Goal: Task Accomplishment & Management: Manage account settings

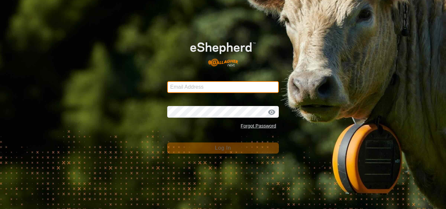
click at [185, 85] on input "Email Address" at bounding box center [223, 87] width 112 height 12
type input "[DOMAIN_NAME][EMAIL_ADDRESS][DOMAIN_NAME]"
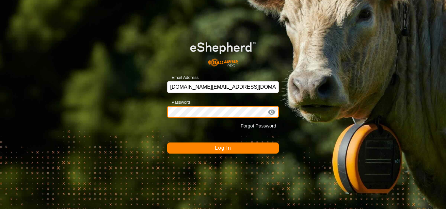
click at [167, 143] on button "Log In" at bounding box center [223, 148] width 112 height 11
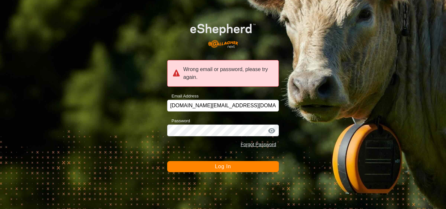
click at [273, 132] on div at bounding box center [272, 131] width 10 height 7
click at [272, 133] on div at bounding box center [272, 131] width 10 height 7
click at [243, 167] on button "Log In" at bounding box center [223, 166] width 112 height 11
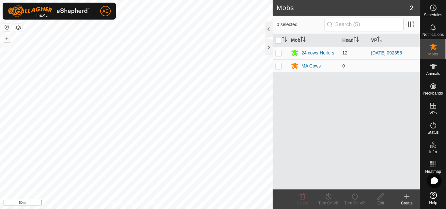
click at [279, 53] on p-checkbox at bounding box center [278, 52] width 7 height 5
checkbox input "true"
click at [358, 201] on div "Turn On VP" at bounding box center [354, 203] width 26 height 6
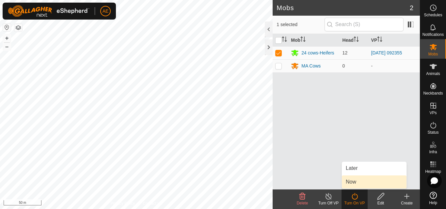
click at [354, 183] on link "Now" at bounding box center [374, 182] width 65 height 13
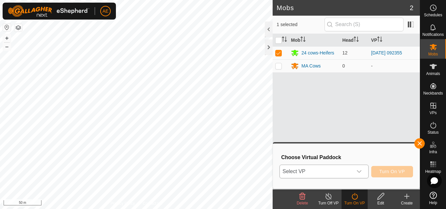
click at [361, 171] on icon "dropdown trigger" at bounding box center [358, 171] width 5 height 5
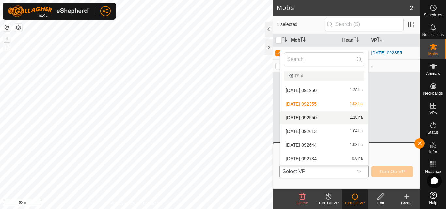
click at [322, 117] on li "[DATE] 092550 1.18 ha" at bounding box center [324, 117] width 88 height 13
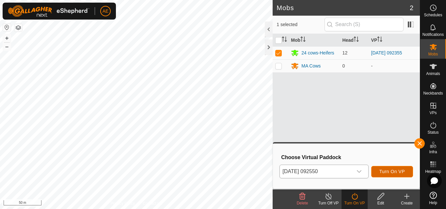
click at [391, 173] on span "Turn On VP" at bounding box center [391, 171] width 25 height 5
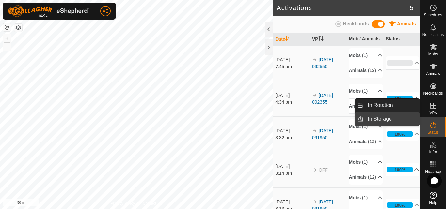
click at [401, 116] on link "In Storage" at bounding box center [392, 119] width 56 height 13
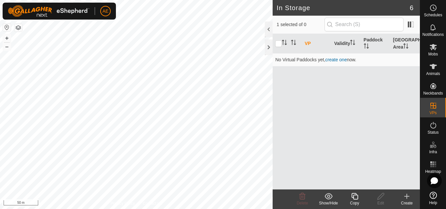
click at [408, 199] on icon at bounding box center [407, 197] width 8 height 8
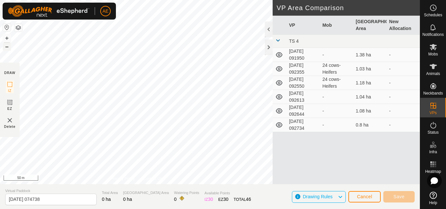
click at [6, 48] on button "–" at bounding box center [7, 47] width 8 height 8
click at [7, 37] on button "+" at bounding box center [7, 38] width 8 height 8
click at [8, 39] on button "+" at bounding box center [7, 38] width 8 height 8
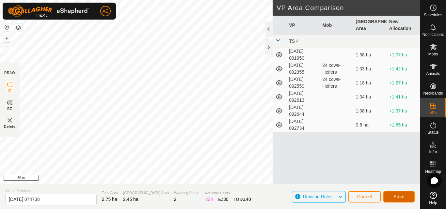
click at [396, 198] on span "Save" at bounding box center [398, 196] width 11 height 5
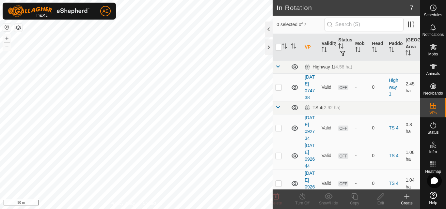
click at [406, 201] on div "Create" at bounding box center [407, 203] width 26 height 6
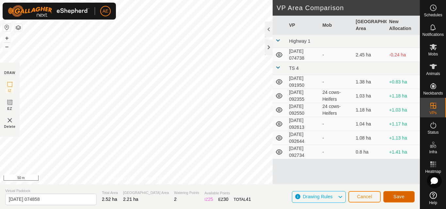
click at [397, 197] on span "Save" at bounding box center [398, 196] width 11 height 5
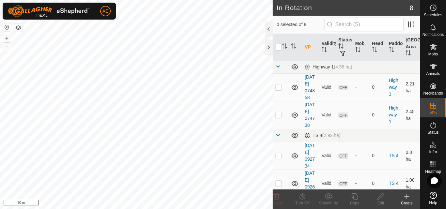
click at [406, 202] on div "Create" at bounding box center [407, 203] width 26 height 6
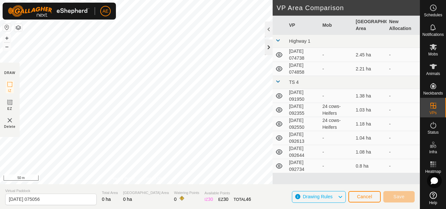
click at [268, 48] on div at bounding box center [269, 47] width 8 height 16
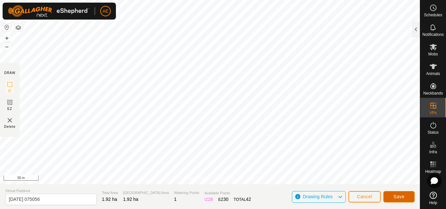
click at [399, 200] on button "Save" at bounding box center [398, 196] width 31 height 11
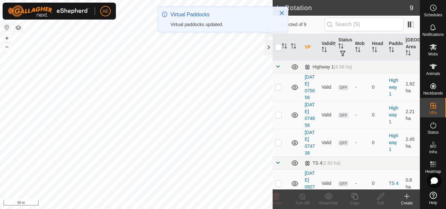
click at [407, 199] on icon at bounding box center [407, 197] width 8 height 8
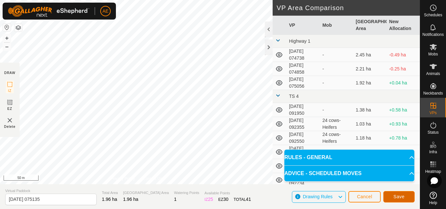
click at [402, 197] on span "Save" at bounding box center [398, 196] width 11 height 5
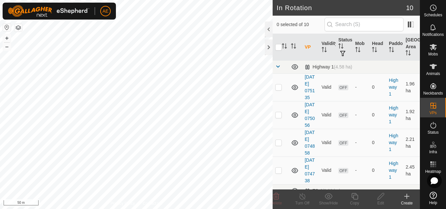
click at [407, 199] on icon at bounding box center [407, 196] width 0 height 5
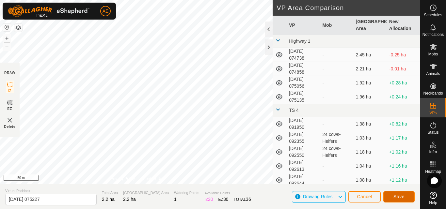
click at [396, 200] on button "Save" at bounding box center [398, 196] width 31 height 11
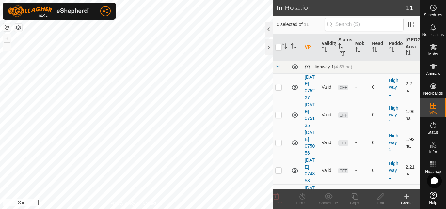
checkbox input "true"
click at [380, 198] on icon at bounding box center [380, 196] width 7 height 7
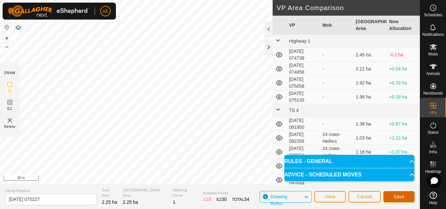
click at [392, 197] on button "Save" at bounding box center [398, 196] width 31 height 11
